Goal: Find contact information: Find contact information

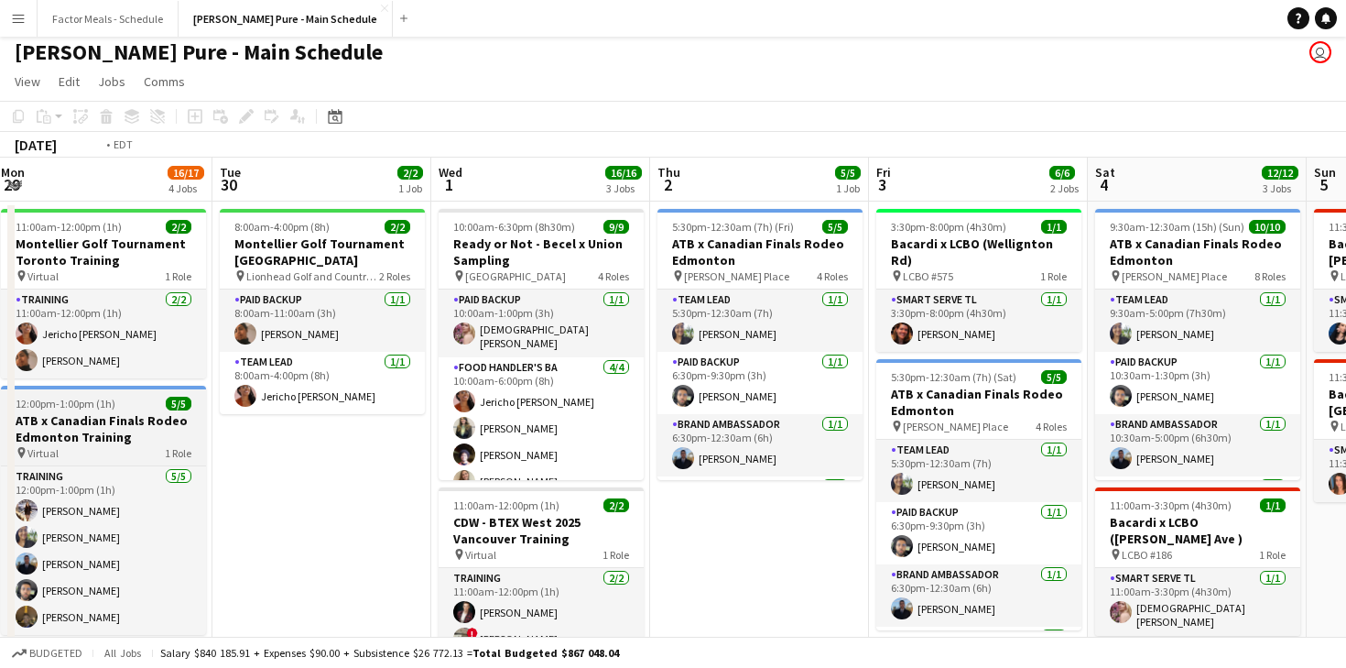
scroll to position [0, 670]
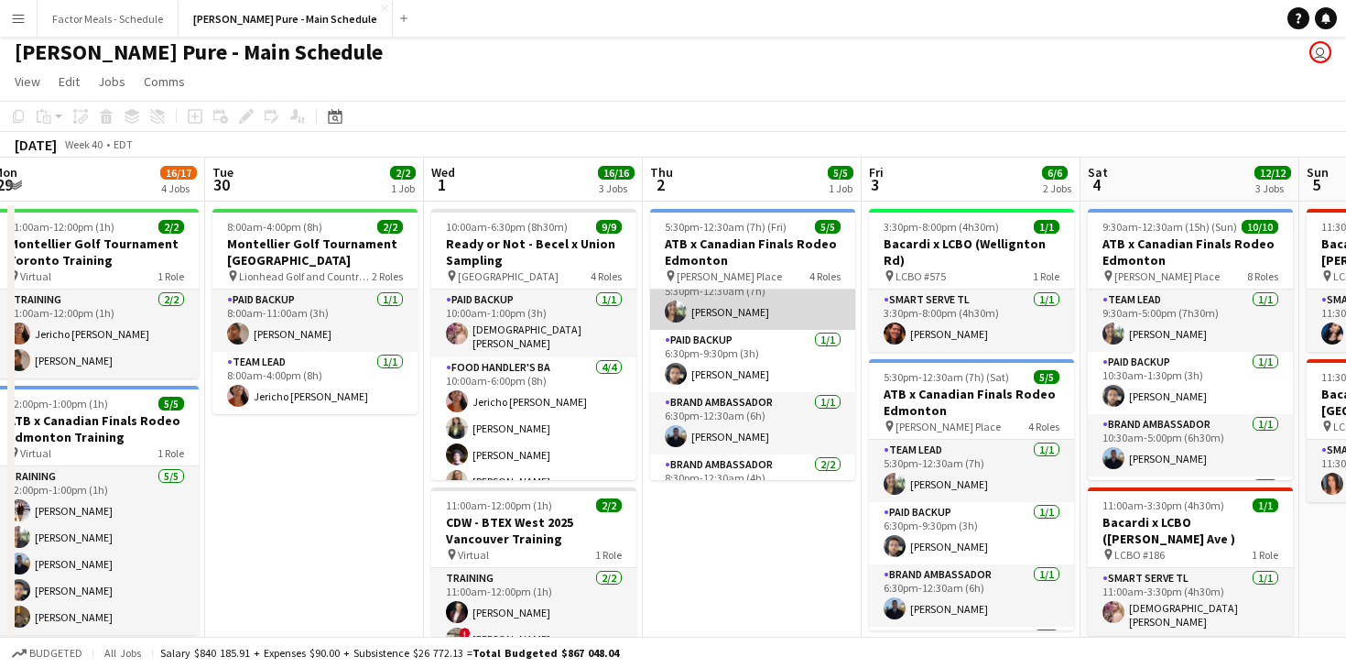
click at [677, 313] on app-user-avatar at bounding box center [676, 311] width 22 height 22
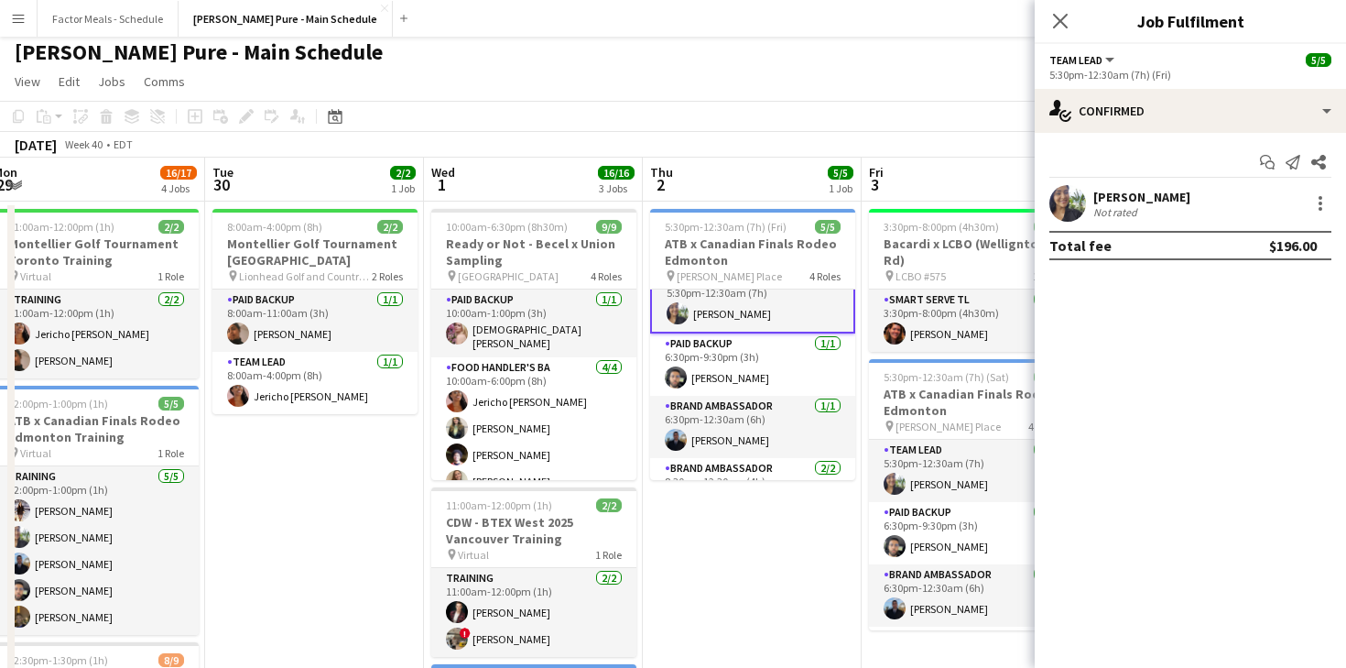
scroll to position [24, 0]
click at [1078, 201] on app-user-avatar at bounding box center [1068, 203] width 37 height 37
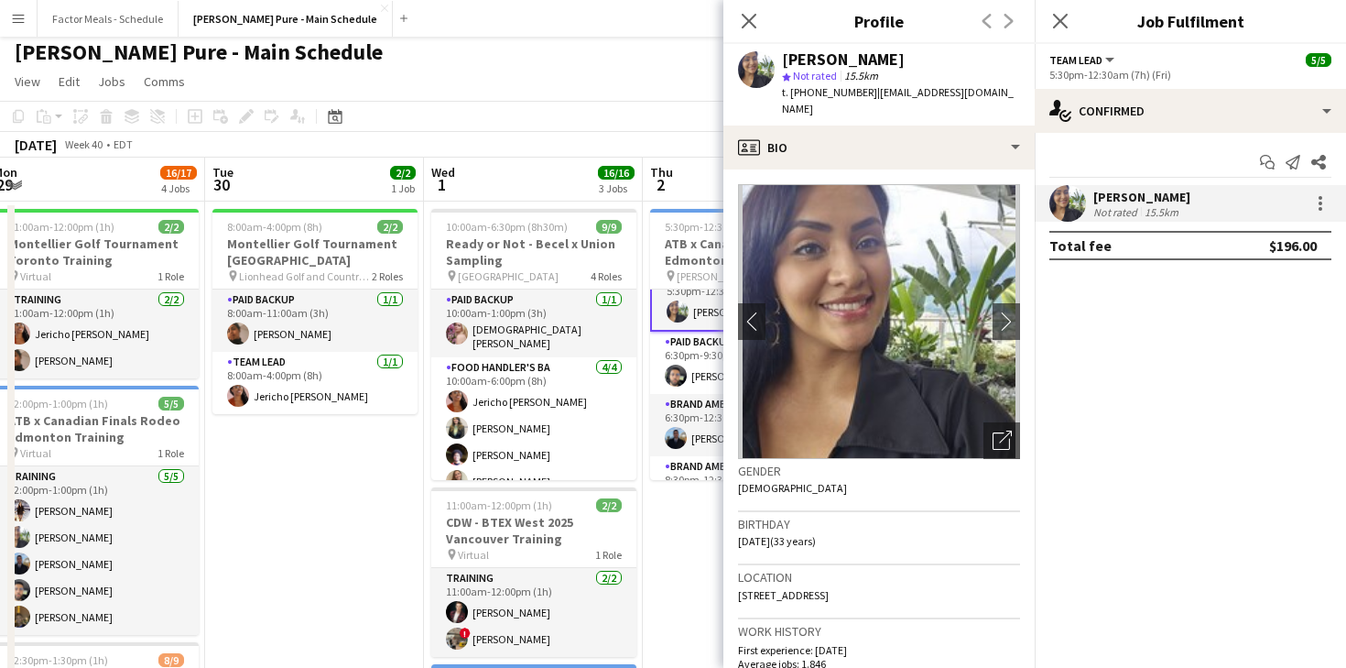
click at [815, 51] on div "[PERSON_NAME]" at bounding box center [843, 59] width 123 height 16
copy div "[PERSON_NAME]"
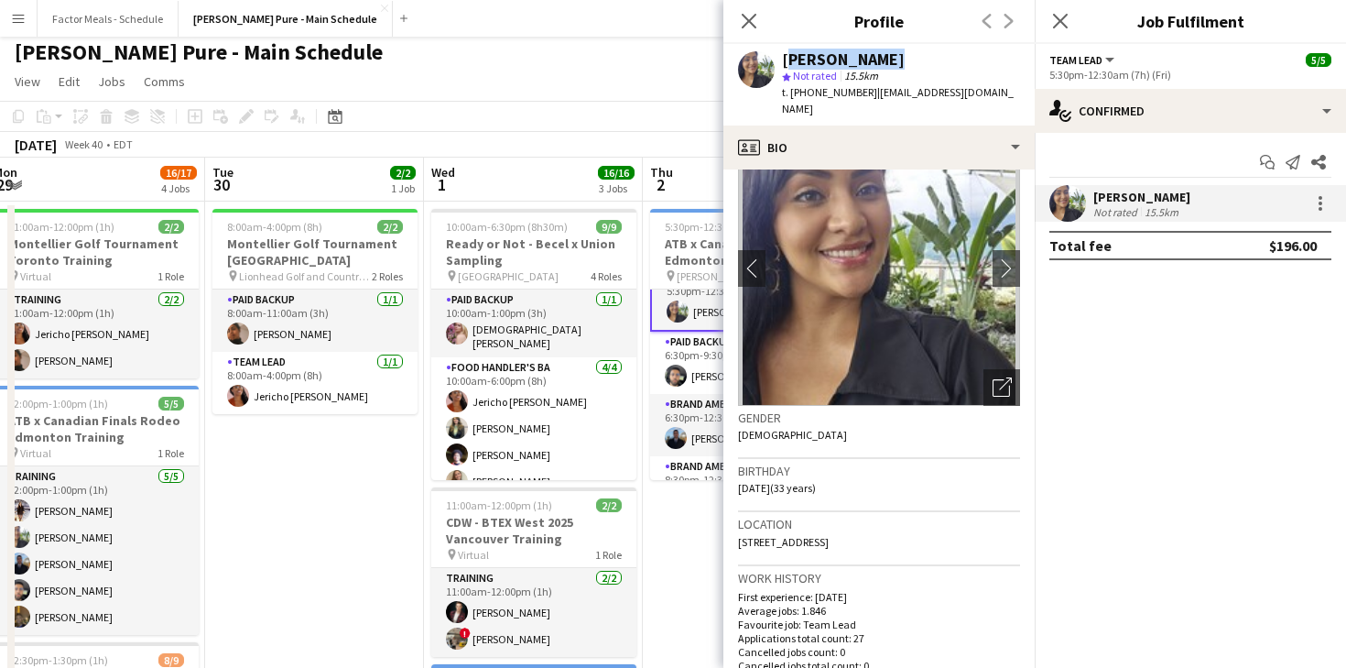
scroll to position [71, 0]
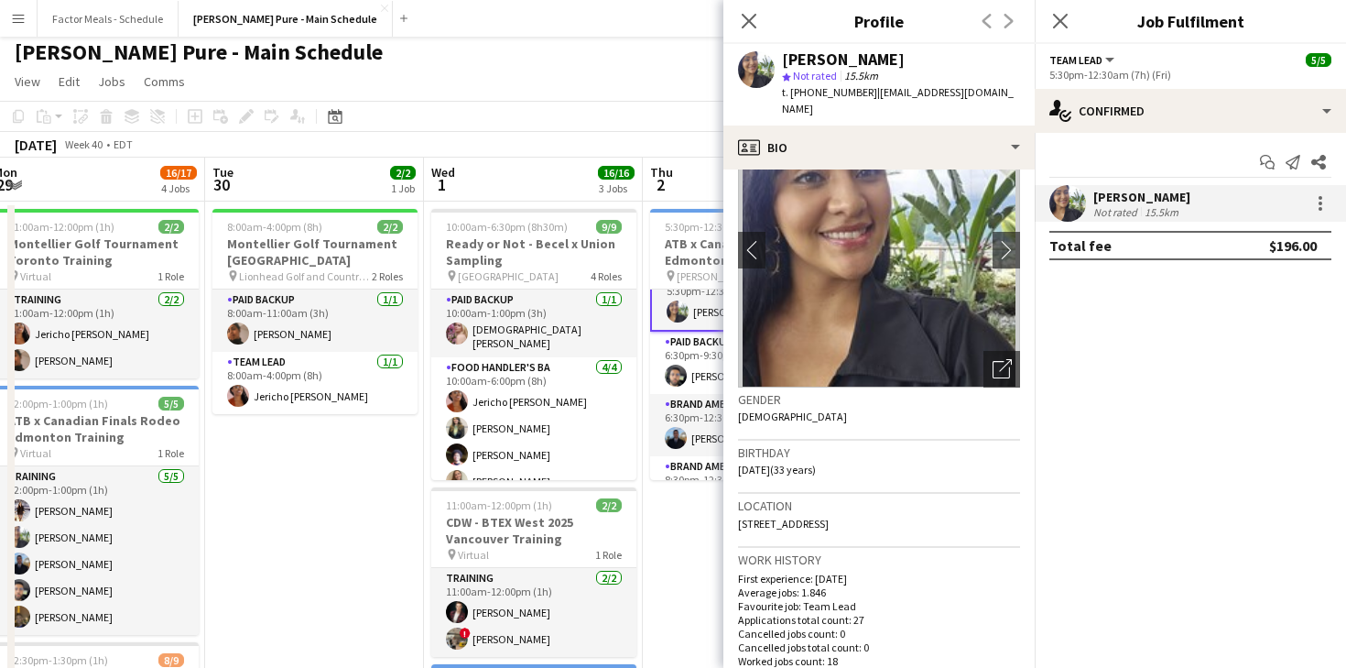
click at [829, 517] on span "[STREET_ADDRESS]" at bounding box center [783, 524] width 91 height 14
copy span "[STREET_ADDRESS]"
click at [826, 93] on span "t. [PHONE_NUMBER]" at bounding box center [829, 92] width 95 height 14
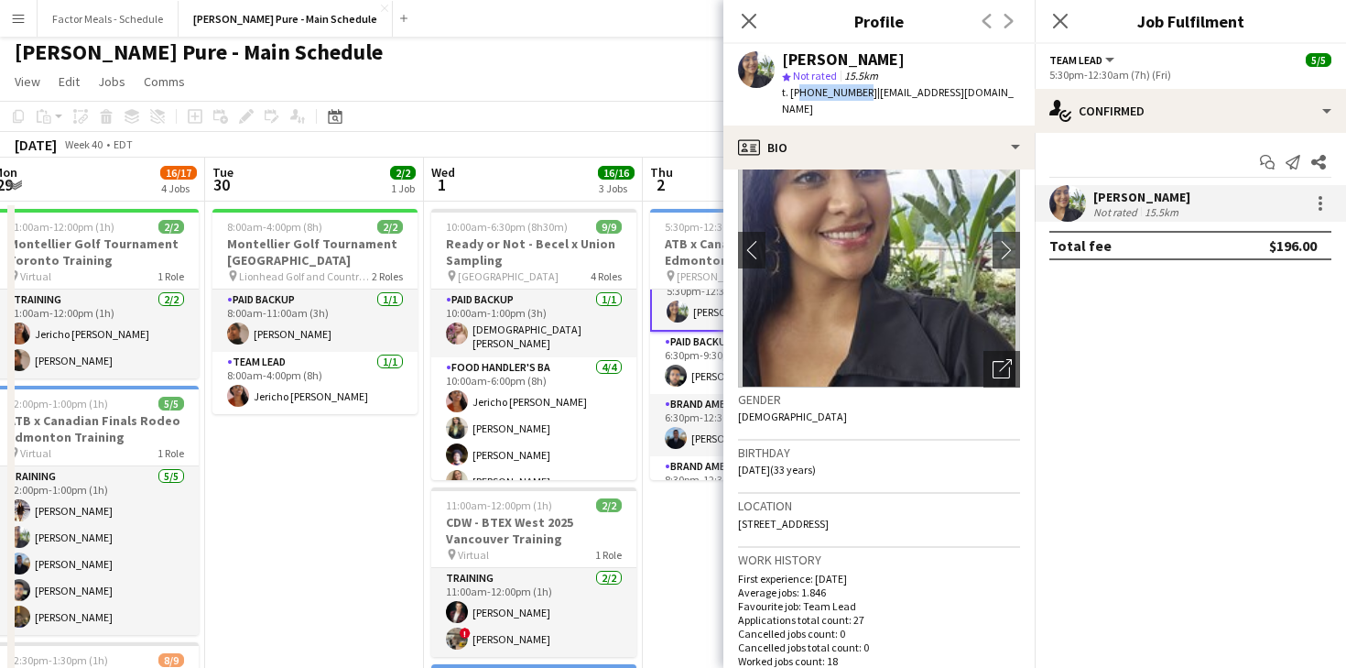
click at [826, 93] on span "t. [PHONE_NUMBER]" at bounding box center [829, 92] width 95 height 14
copy span "17808634209"
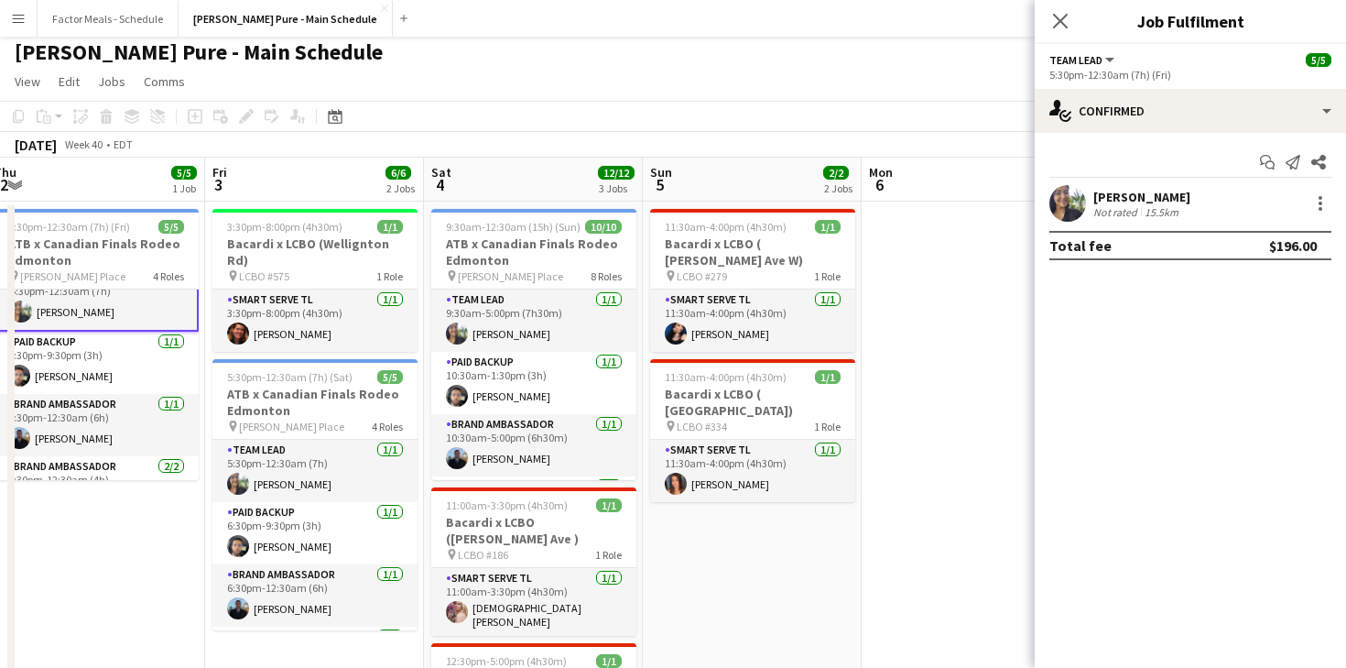
scroll to position [24, 0]
